Goal: Communication & Community: Answer question/provide support

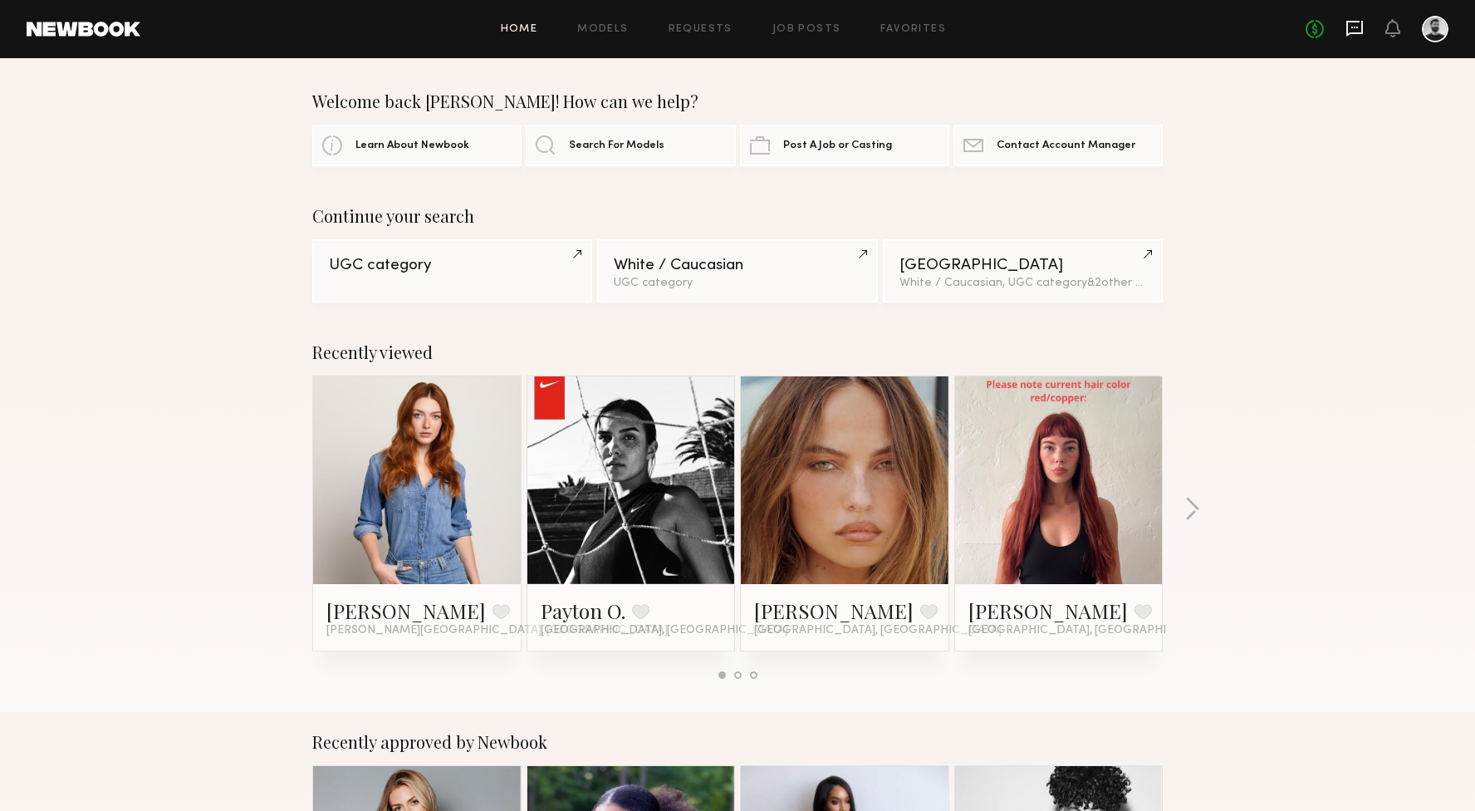
click at [1358, 27] on icon at bounding box center [1354, 28] width 7 height 2
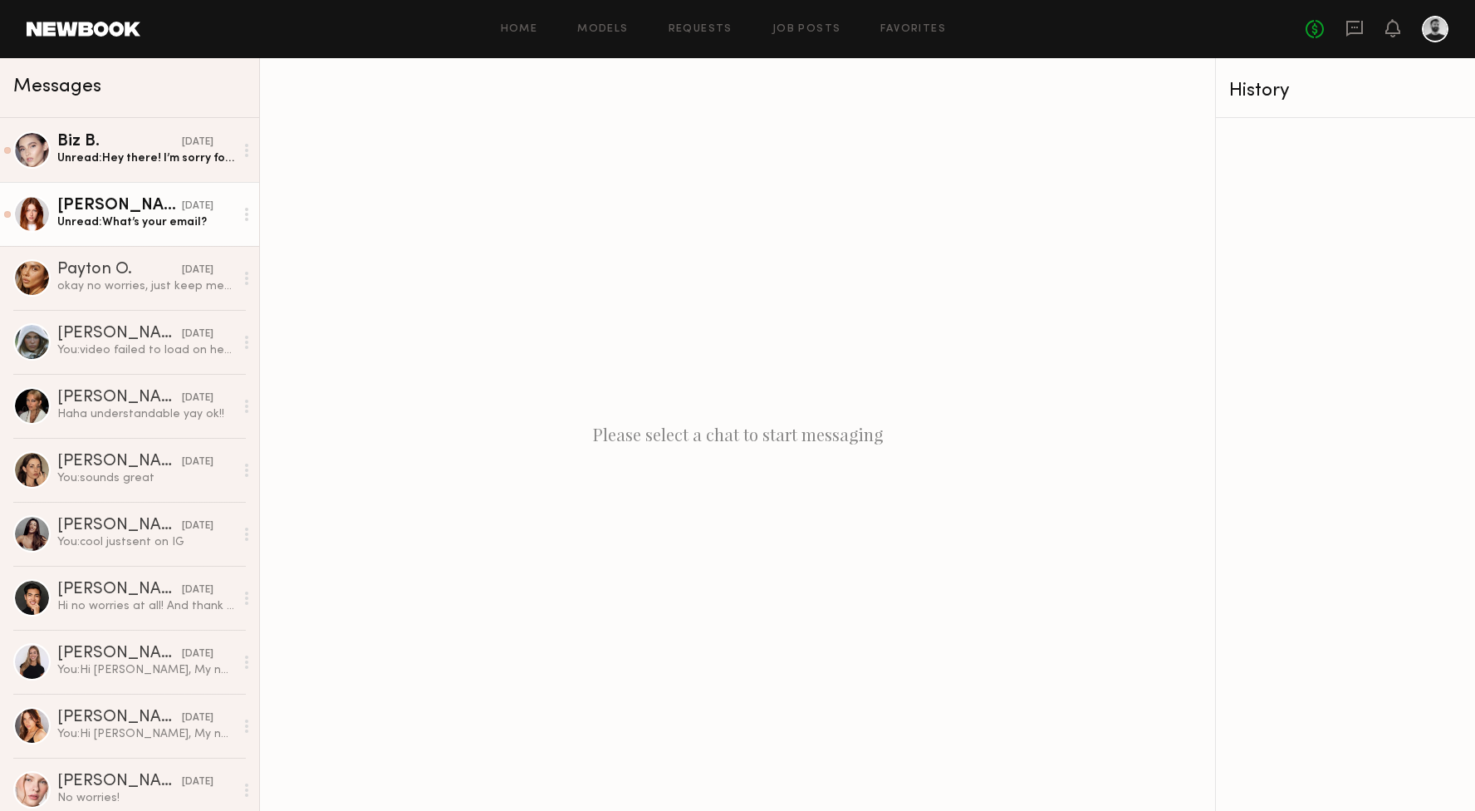
click at [213, 226] on div "Unread: What’s your email?" at bounding box center [145, 222] width 177 height 16
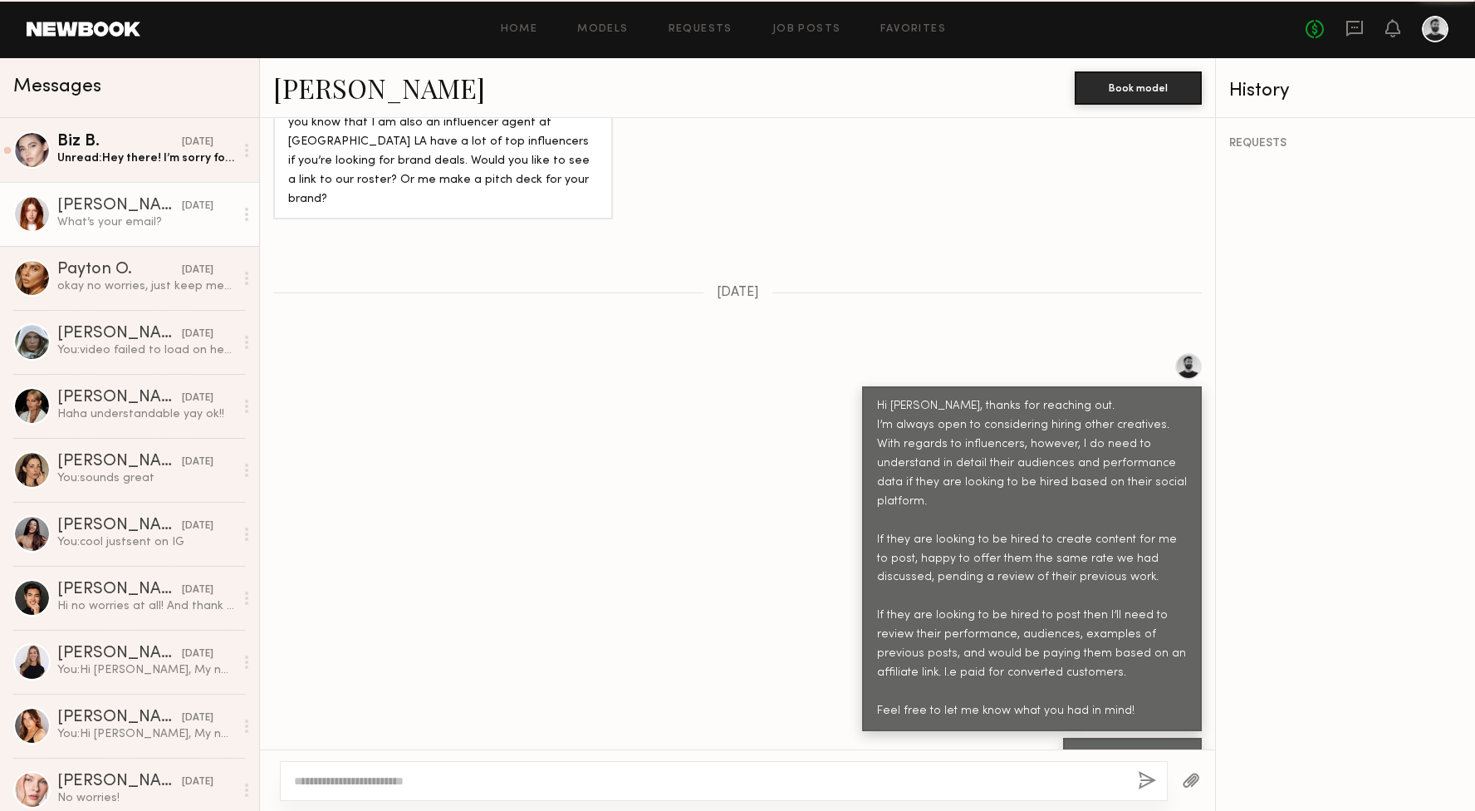
scroll to position [1437, 0]
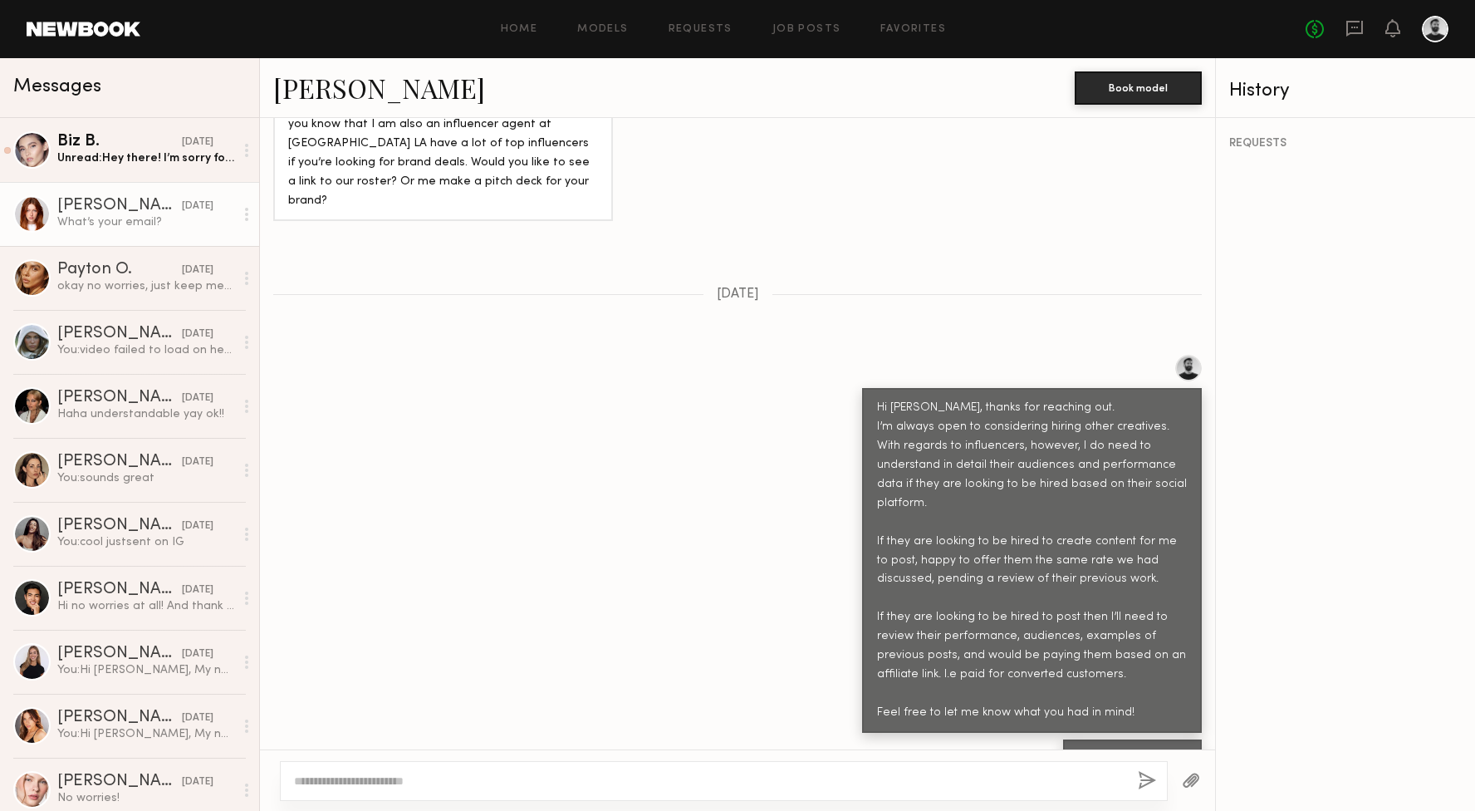
click at [727, 784] on textarea at bounding box center [709, 780] width 830 height 17
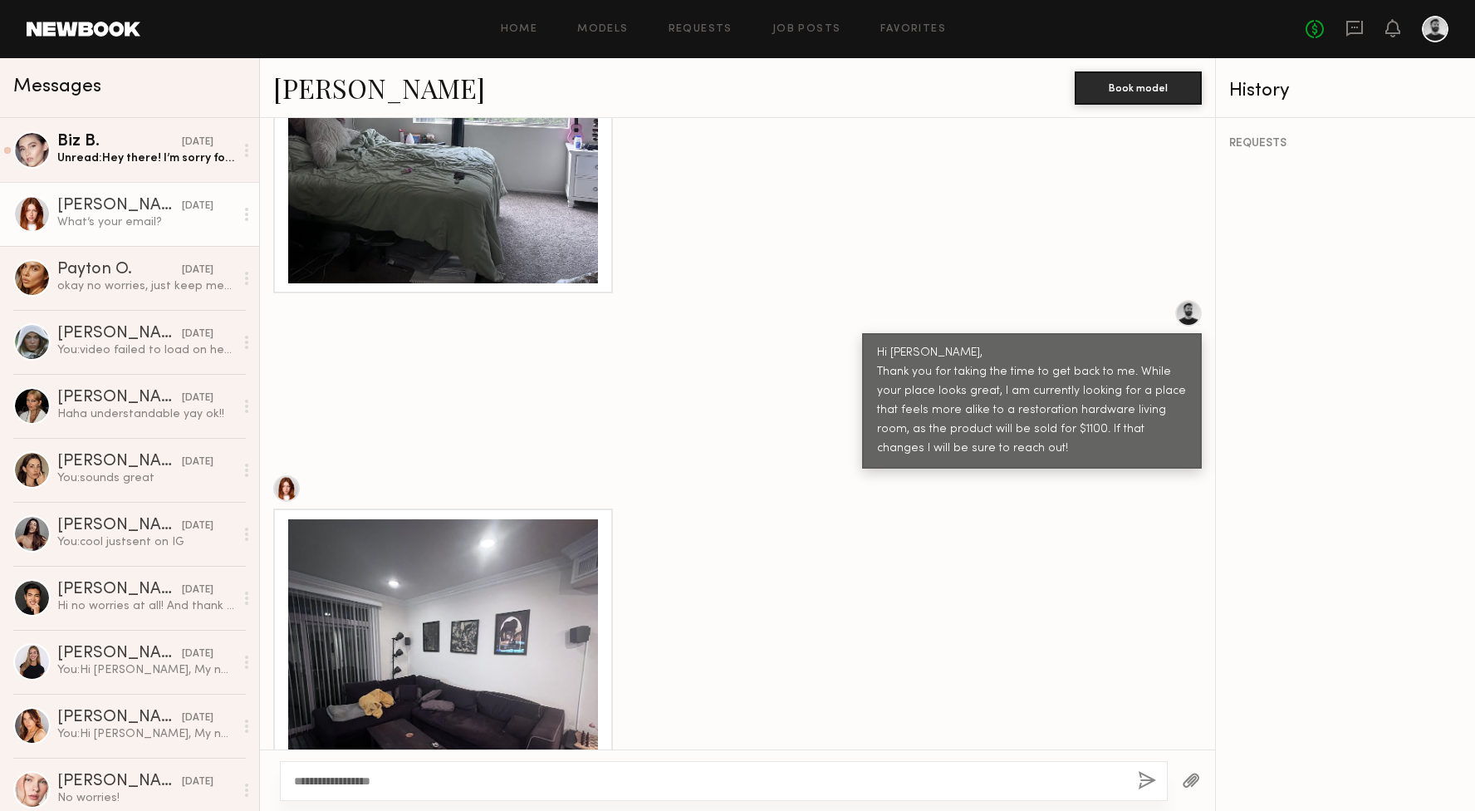
scroll to position [1827, 0]
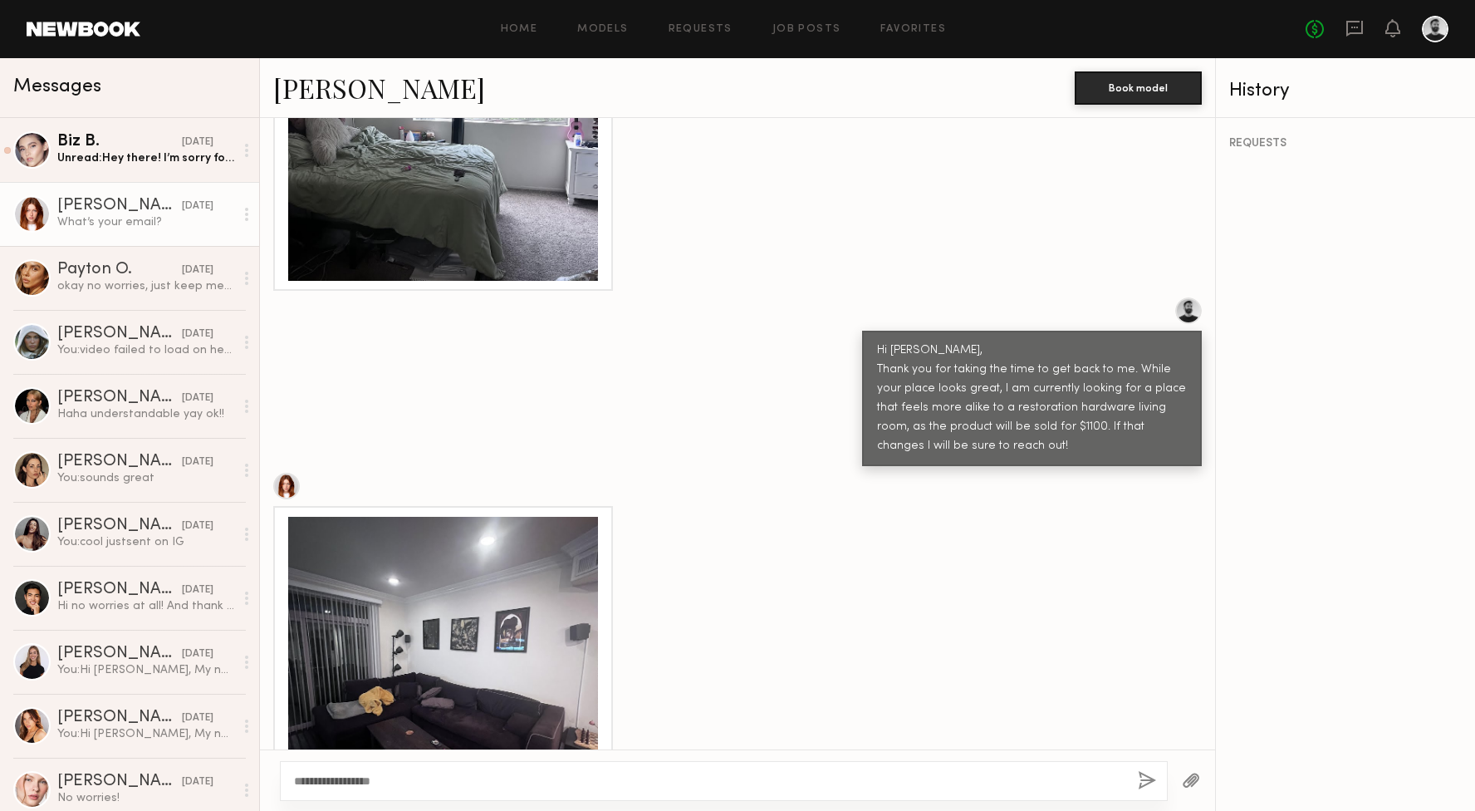
type textarea "**********"
click at [1143, 781] on button "button" at bounding box center [1147, 781] width 18 height 21
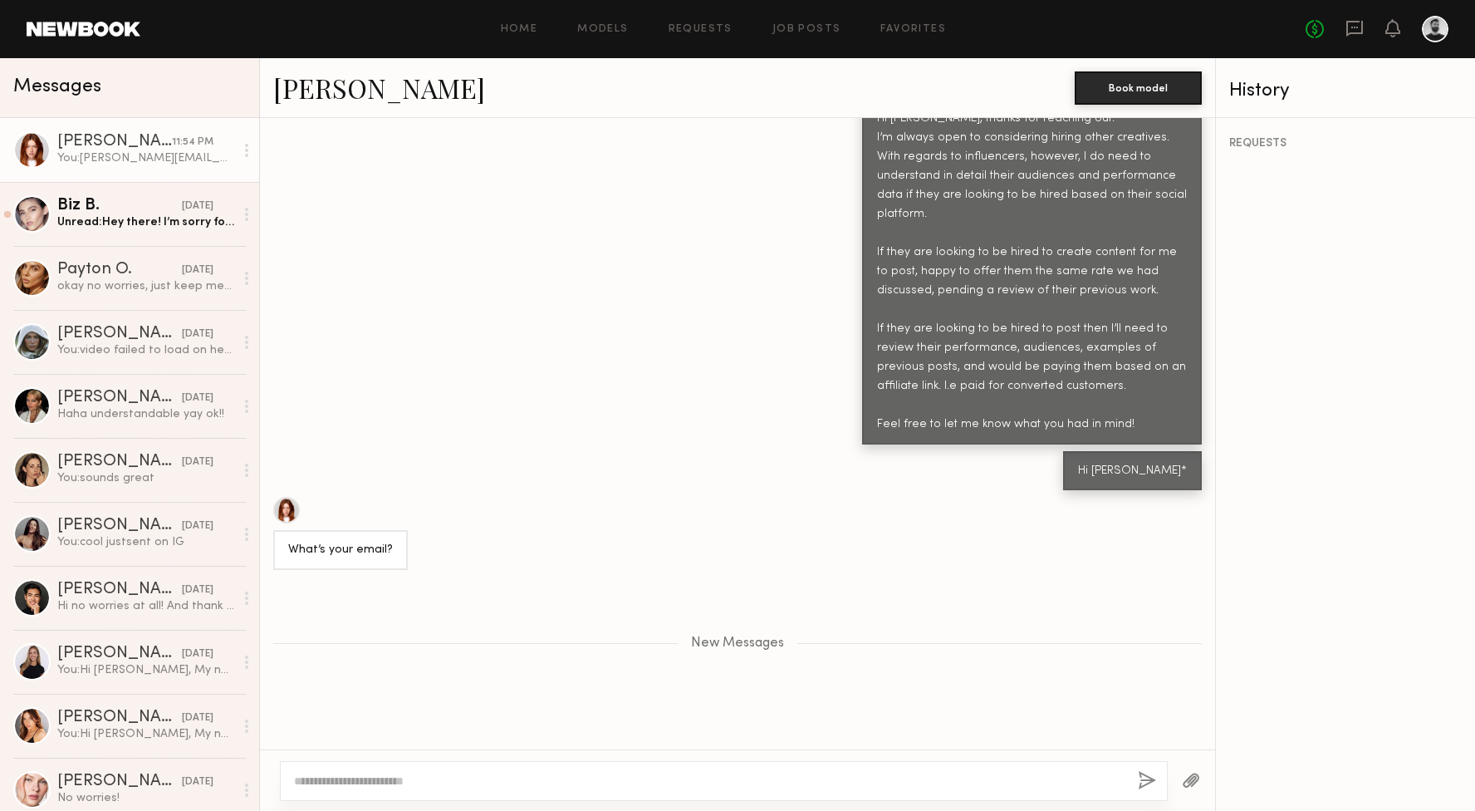
scroll to position [3699, 0]
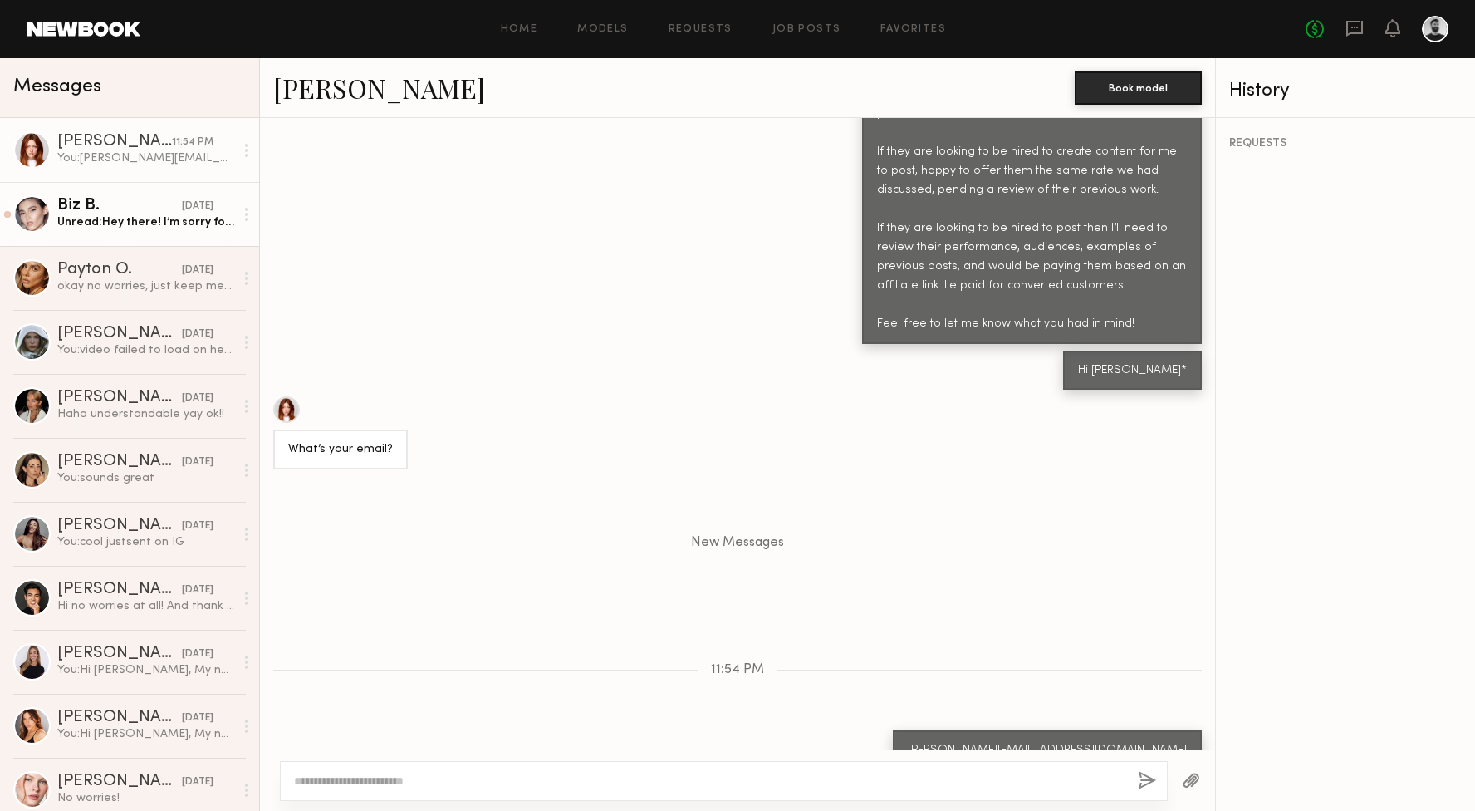
click at [162, 220] on div "Unread: Hey there! I’m sorry for the delay in response. Have you found a conten…" at bounding box center [145, 222] width 177 height 16
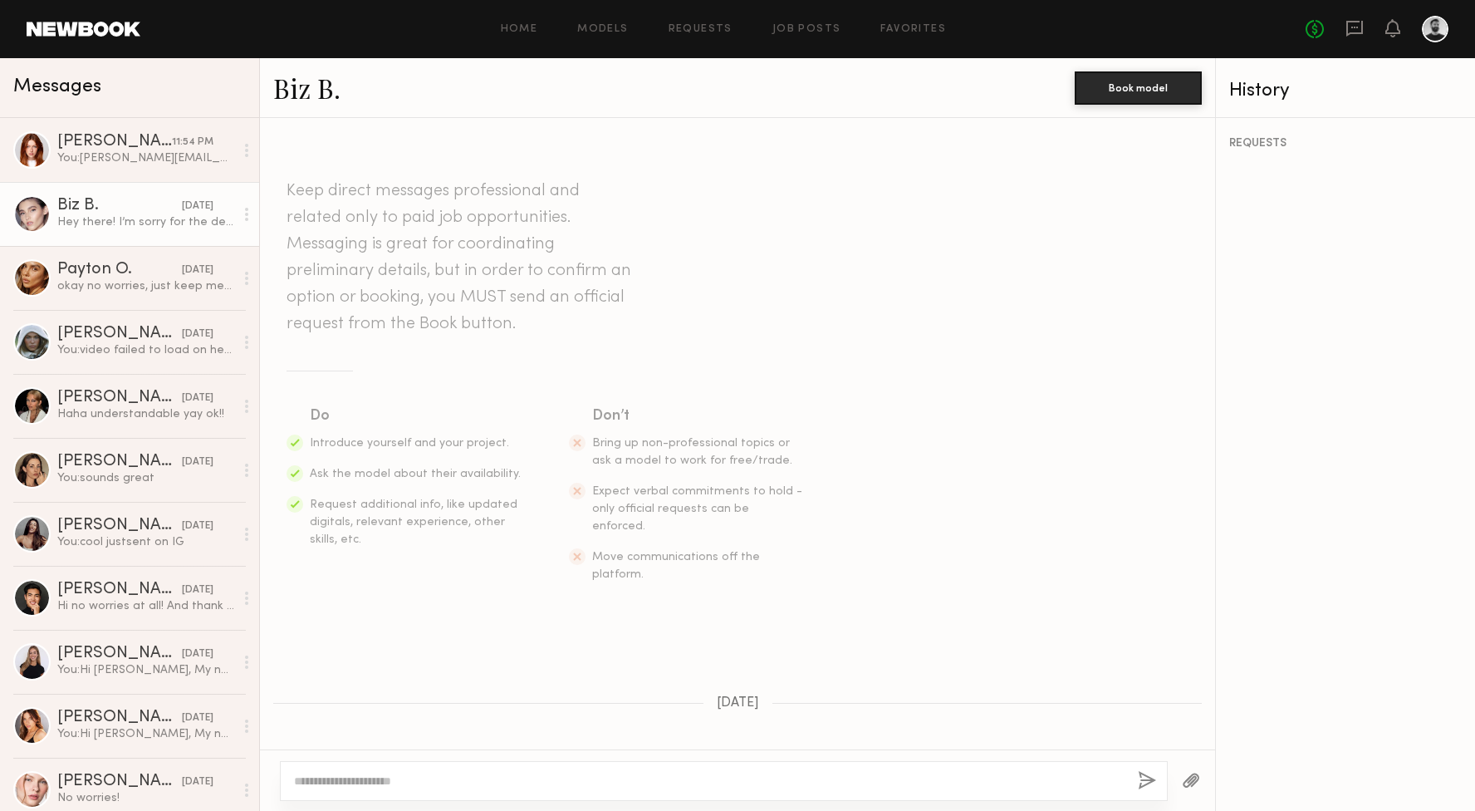
click at [302, 91] on link "Biz B." at bounding box center [306, 88] width 67 height 36
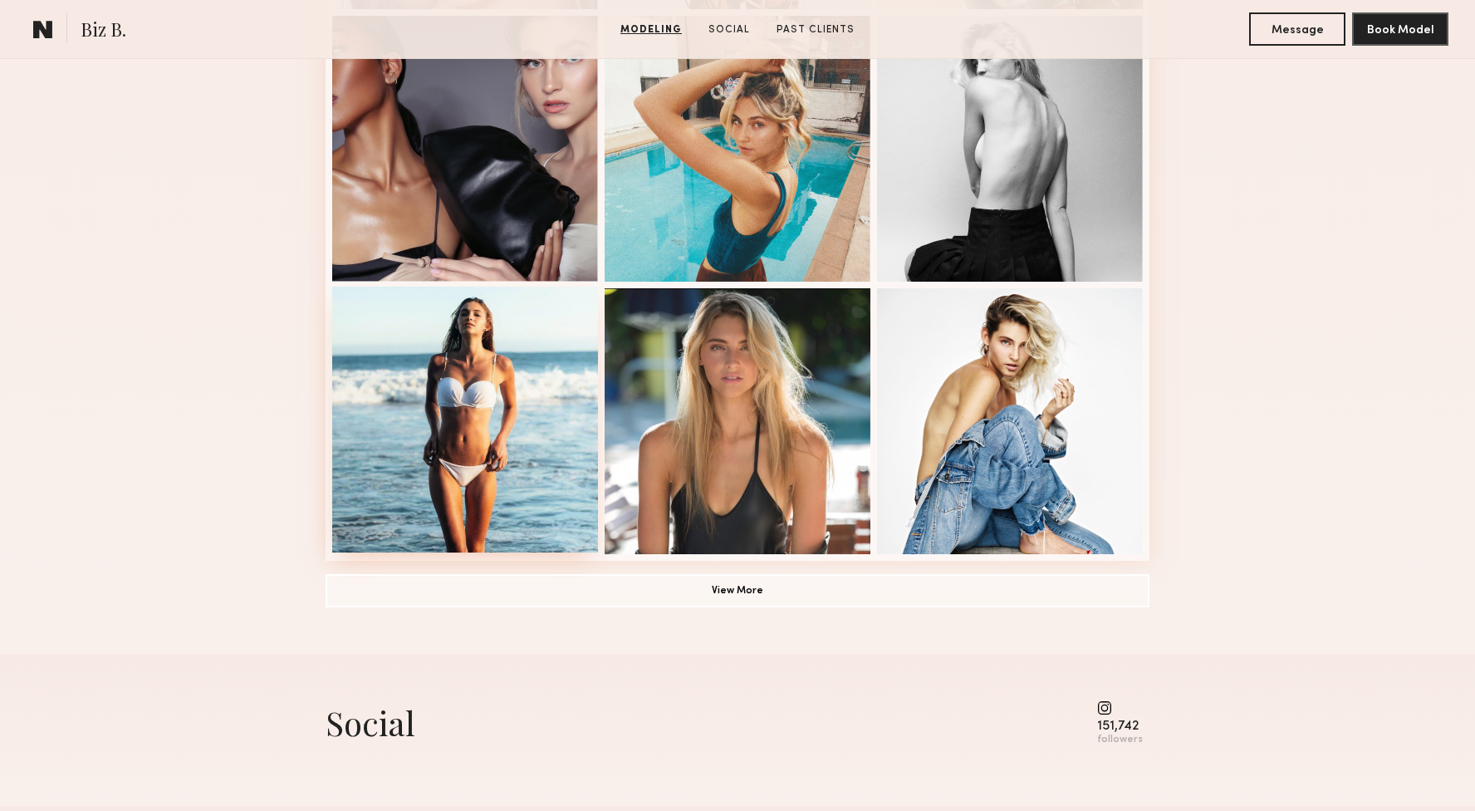
scroll to position [1024, 0]
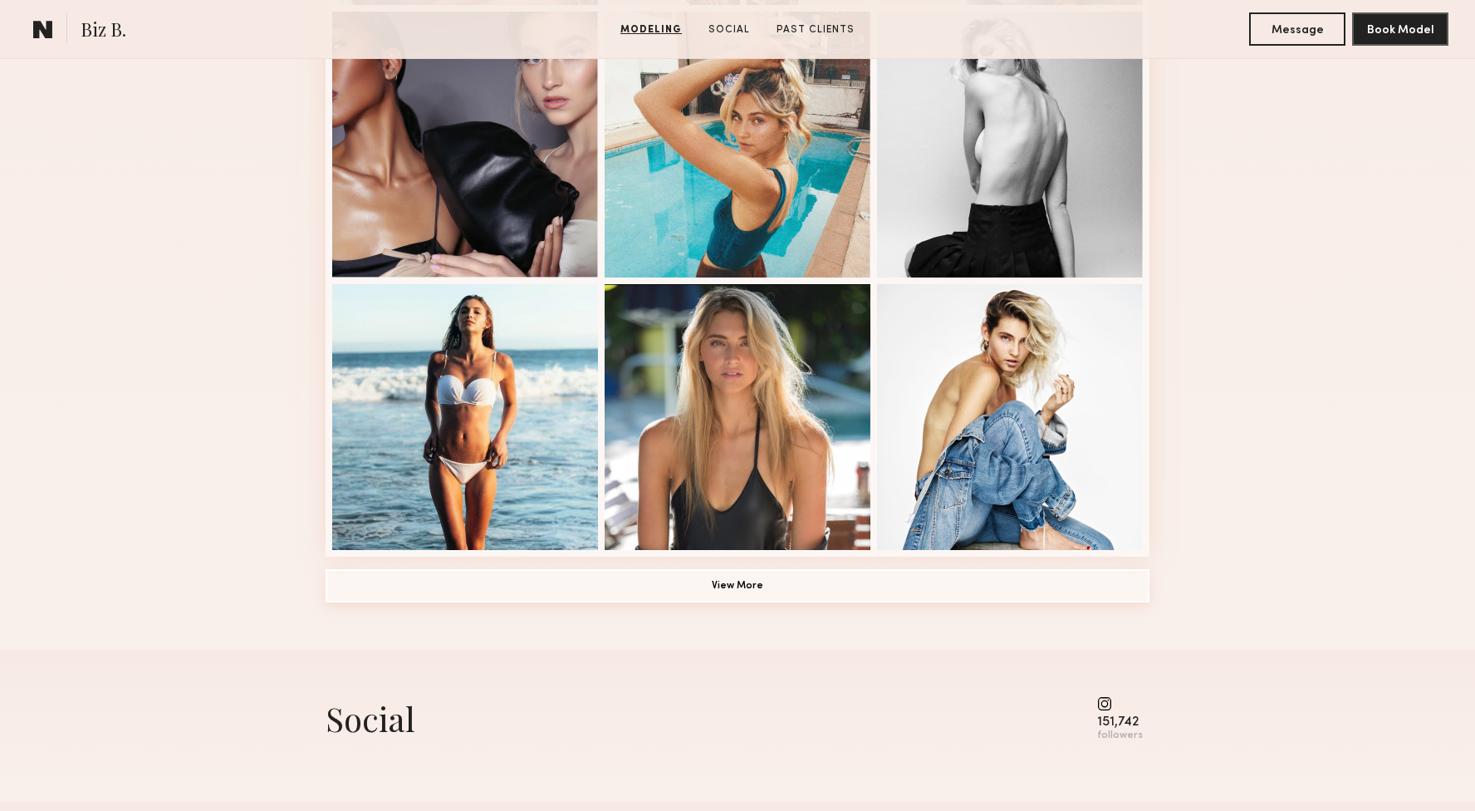
click at [616, 599] on button "View More" at bounding box center [738, 585] width 824 height 33
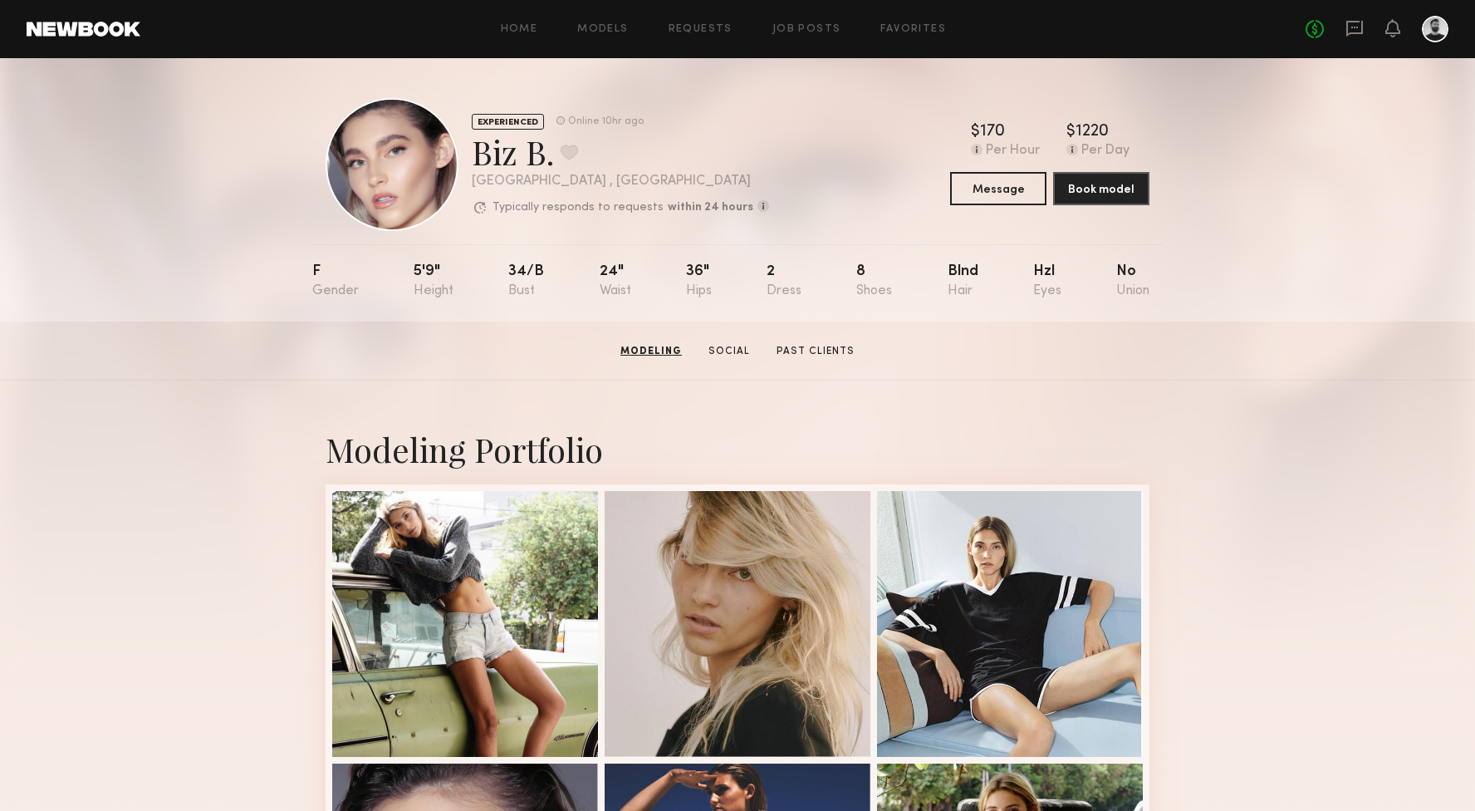
scroll to position [0, 0]
